Goal: Task Accomplishment & Management: Use online tool/utility

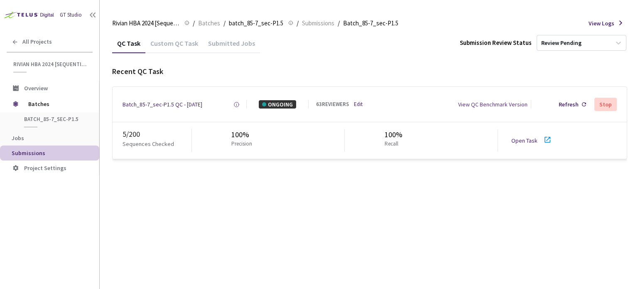
click at [534, 141] on link "Open Task" at bounding box center [524, 140] width 26 height 7
click at [171, 103] on div "Batch_85-7_sec-P1.5 QC - [DATE]" at bounding box center [163, 104] width 80 height 8
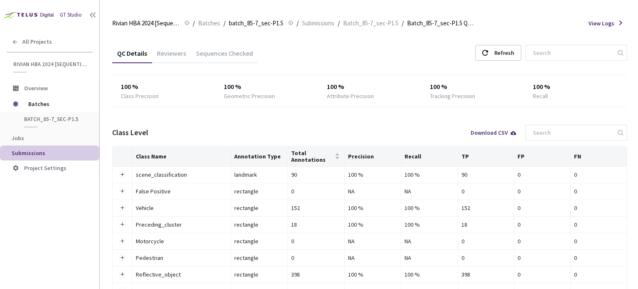
click at [170, 56] on div "Reviewers" at bounding box center [171, 56] width 39 height 14
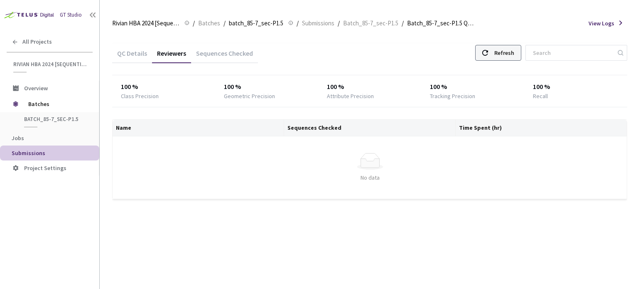
click at [511, 55] on div "Refresh" at bounding box center [504, 52] width 20 height 15
click at [514, 59] on div "Refresh" at bounding box center [504, 52] width 20 height 15
click at [515, 61] on div "QC Details Reviewers Sequences Checked Refresh" at bounding box center [369, 54] width 515 height 22
click at [514, 57] on div "Refresh" at bounding box center [504, 52] width 20 height 15
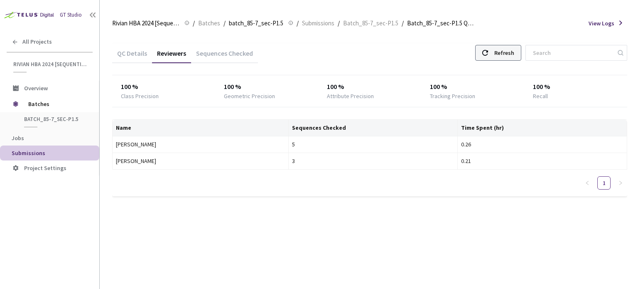
click at [498, 45] on div "Refresh" at bounding box center [498, 53] width 46 height 16
click at [496, 68] on div "QC Details Reviewers Sequences Checked Refresh 100 % Class Precision 100 % Geom…" at bounding box center [369, 119] width 515 height 153
click at [496, 56] on div "Refresh" at bounding box center [498, 53] width 46 height 16
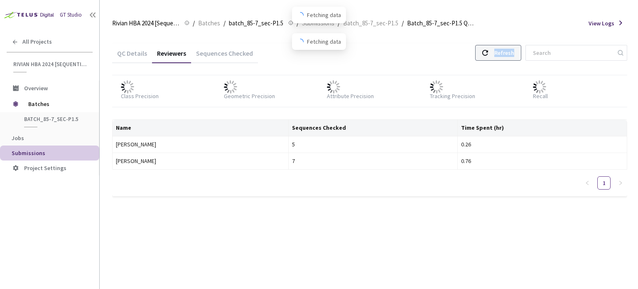
click at [496, 56] on div "Refresh" at bounding box center [498, 53] width 46 height 16
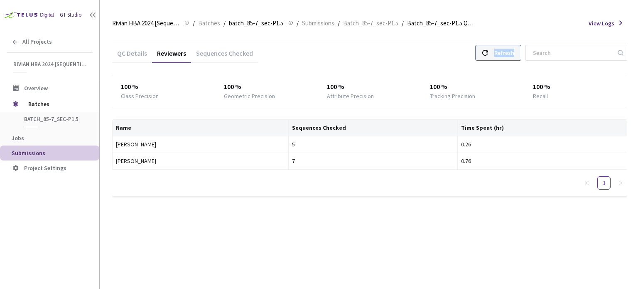
click at [496, 56] on div "Refresh" at bounding box center [498, 53] width 46 height 16
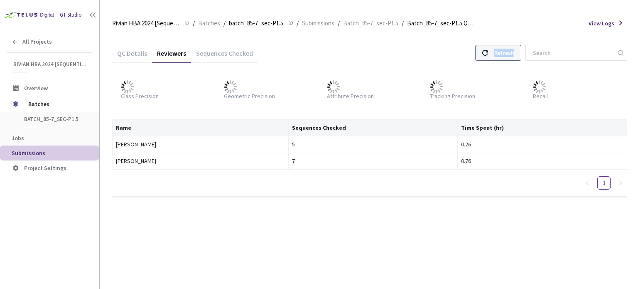
click at [496, 56] on div "Refresh" at bounding box center [498, 53] width 46 height 16
click at [502, 55] on div "Refresh" at bounding box center [504, 52] width 20 height 15
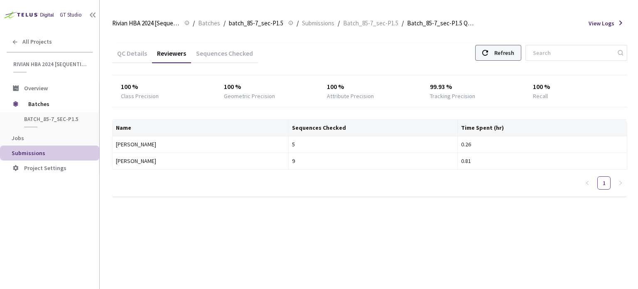
click at [505, 48] on div "Refresh" at bounding box center [504, 52] width 20 height 15
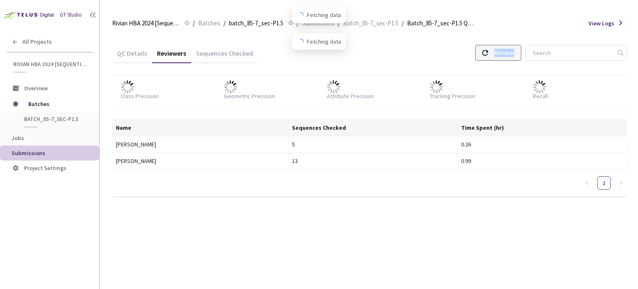
click at [505, 48] on div "Refresh" at bounding box center [504, 52] width 20 height 15
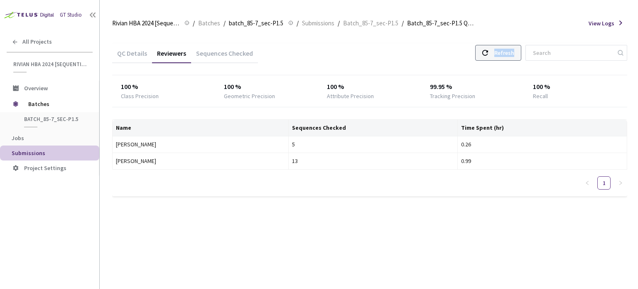
click at [505, 48] on div "Refresh" at bounding box center [504, 52] width 20 height 15
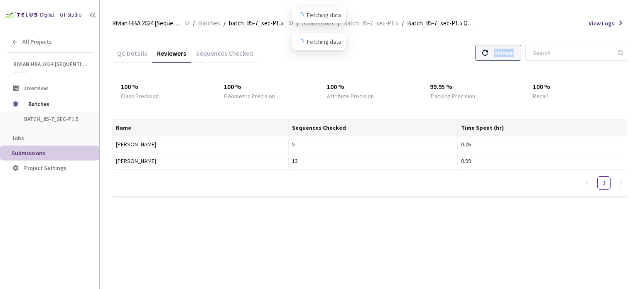
click at [505, 48] on div "Refresh" at bounding box center [504, 52] width 20 height 15
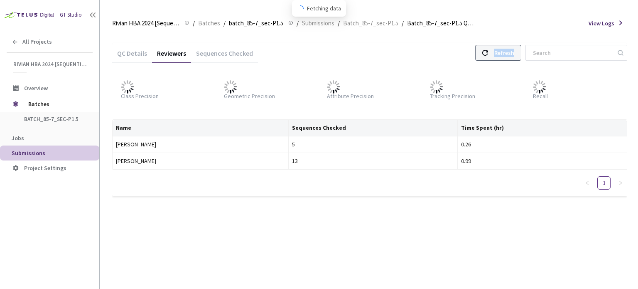
click at [505, 48] on div "Refresh" at bounding box center [504, 52] width 20 height 15
click at [488, 57] on div at bounding box center [485, 52] width 6 height 15
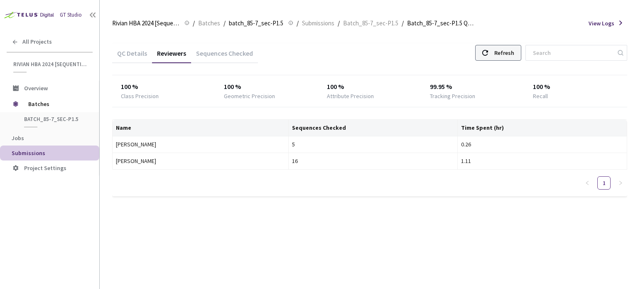
click at [488, 57] on div at bounding box center [485, 52] width 6 height 15
click at [498, 61] on div "QC Details Reviewers Sequences Checked Refresh" at bounding box center [369, 54] width 515 height 22
click at [504, 51] on div "Refresh" at bounding box center [504, 52] width 20 height 15
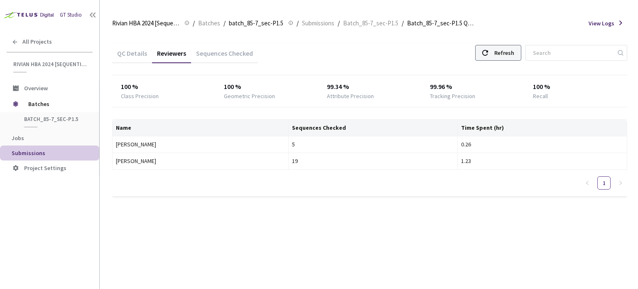
click at [504, 51] on div "Refresh" at bounding box center [504, 52] width 20 height 15
click at [496, 56] on div "Refresh" at bounding box center [498, 53] width 46 height 16
click at [497, 56] on div "Refresh" at bounding box center [498, 53] width 46 height 16
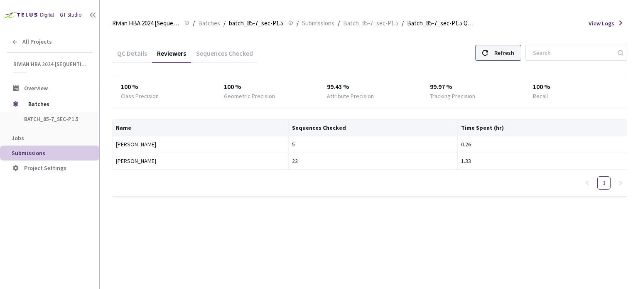
click at [514, 52] on div "Refresh" at bounding box center [504, 52] width 20 height 15
click at [511, 57] on div "Refresh" at bounding box center [504, 52] width 20 height 15
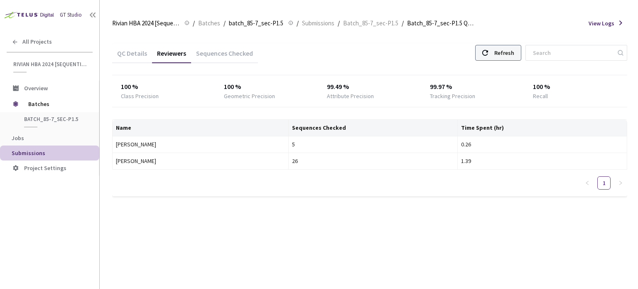
click at [511, 57] on div "Refresh" at bounding box center [504, 52] width 20 height 15
click at [497, 45] on div "Refresh" at bounding box center [498, 53] width 46 height 16
click at [503, 55] on div "Refresh" at bounding box center [504, 52] width 20 height 15
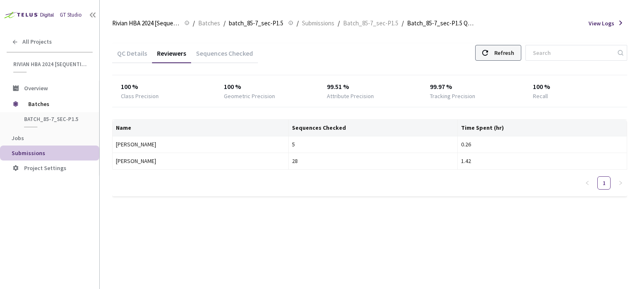
click at [487, 48] on div "Refresh" at bounding box center [498, 53] width 46 height 16
click at [507, 51] on div "Refresh" at bounding box center [504, 52] width 20 height 15
click at [491, 40] on div "QC Details Reviewers Sequences Checked Refresh 100 % Class Precision 100 % Geom…" at bounding box center [369, 124] width 515 height 183
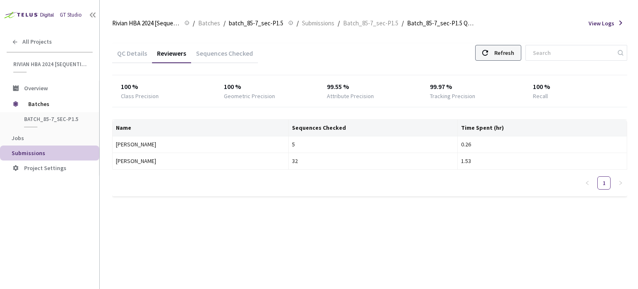
click at [504, 51] on div "Refresh" at bounding box center [504, 52] width 20 height 15
click at [500, 47] on div "Refresh" at bounding box center [498, 53] width 46 height 16
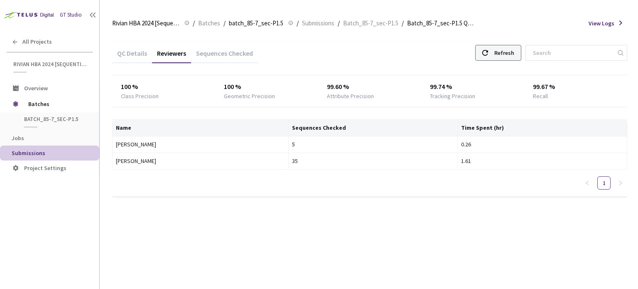
click at [503, 47] on div "Refresh" at bounding box center [504, 52] width 20 height 15
click at [512, 53] on div "Refresh" at bounding box center [504, 52] width 20 height 15
